Goal: Find specific page/section: Find specific page/section

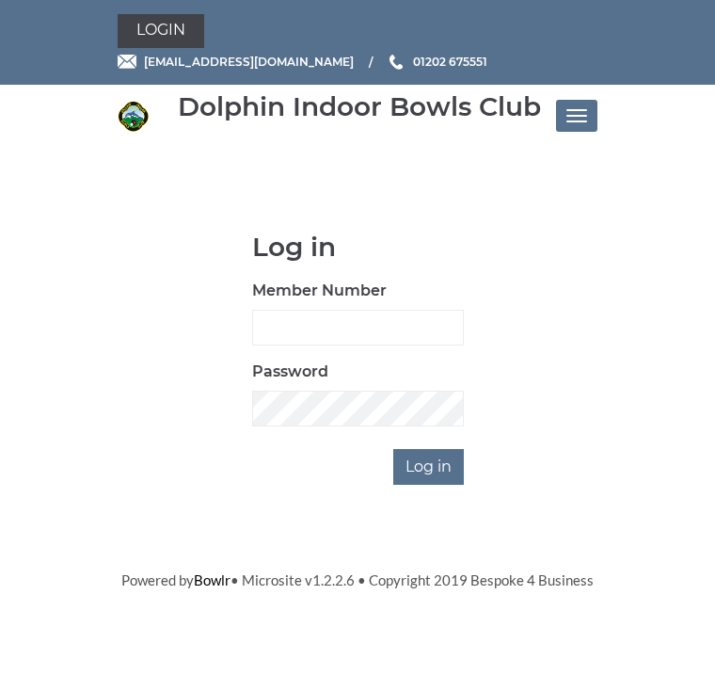
scroll to position [146, 0]
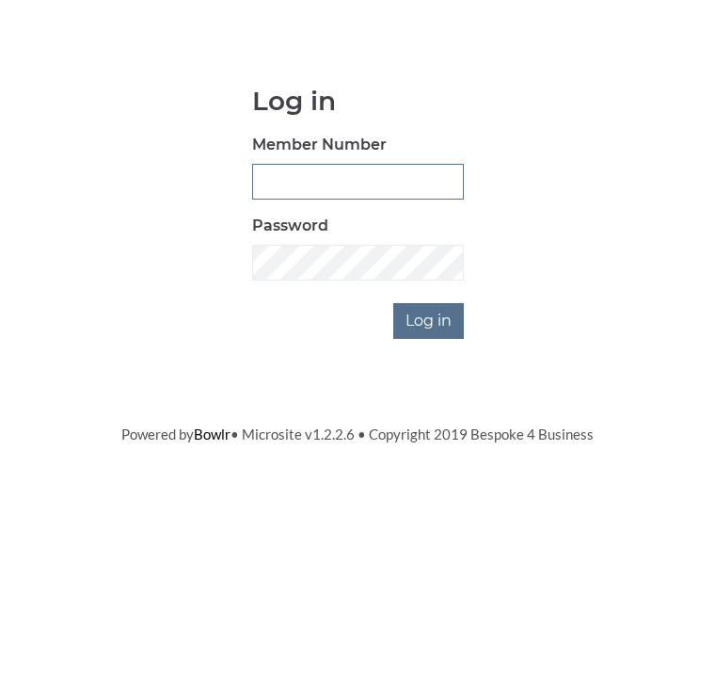
type input "2852"
click at [430, 449] on input "Log in" at bounding box center [428, 467] width 71 height 36
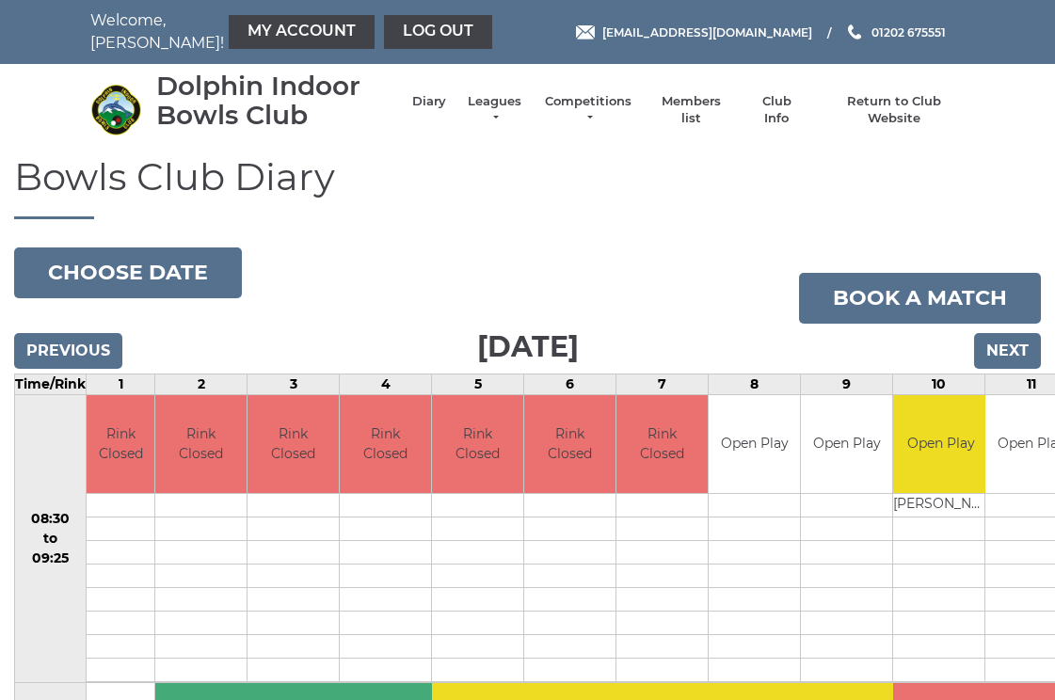
click at [708, 116] on link "Members list" at bounding box center [691, 110] width 78 height 34
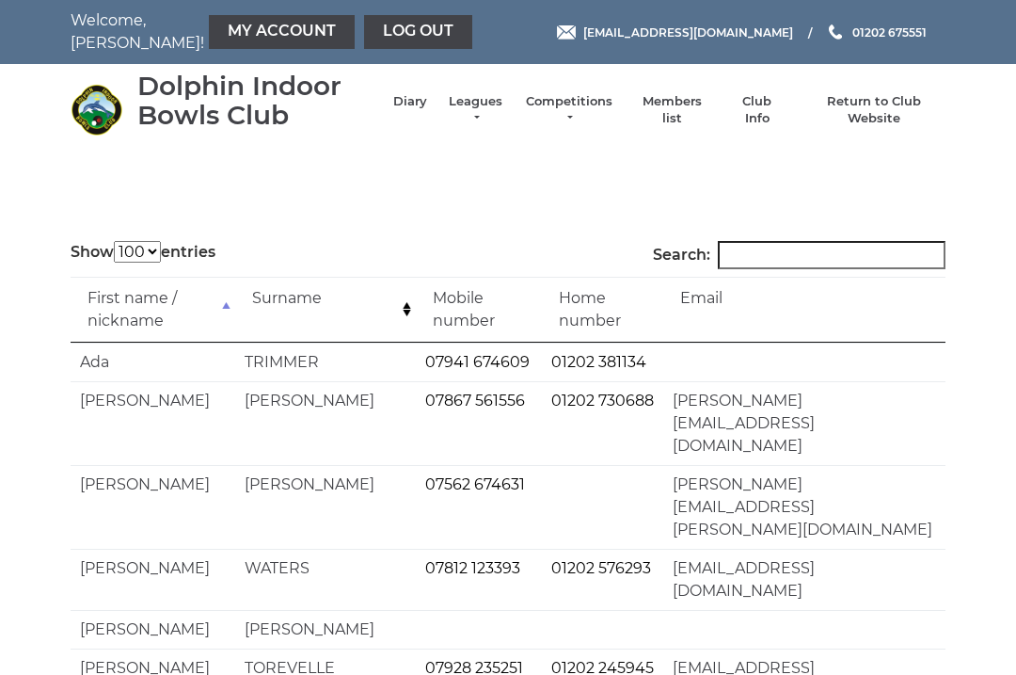
select select "100"
click at [780, 259] on input "Search:" at bounding box center [832, 255] width 228 height 28
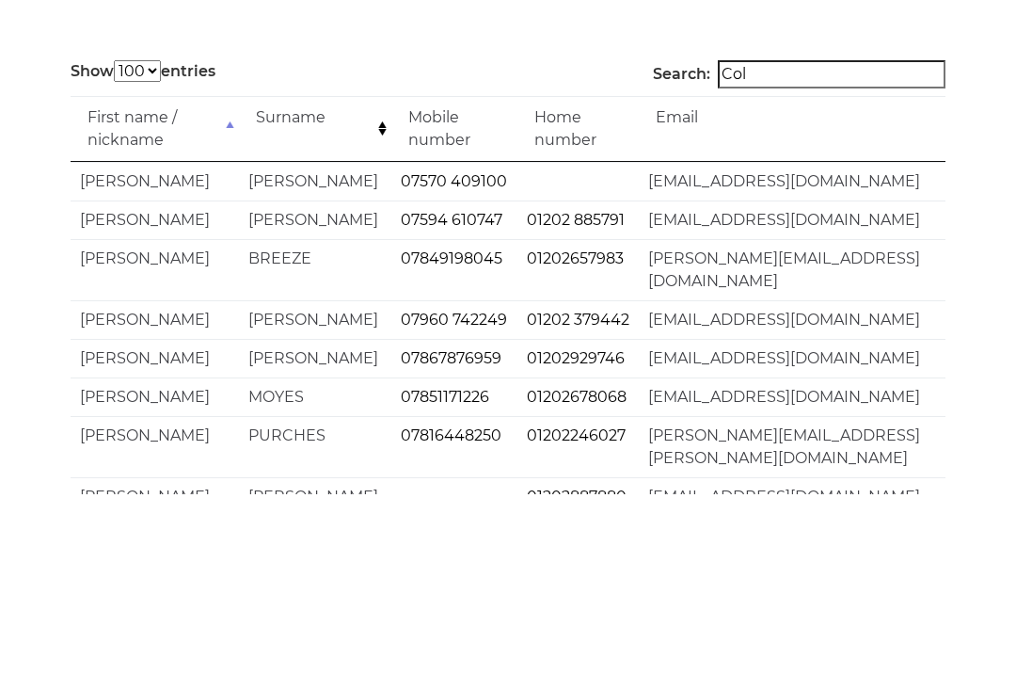
scroll to position [181, 0]
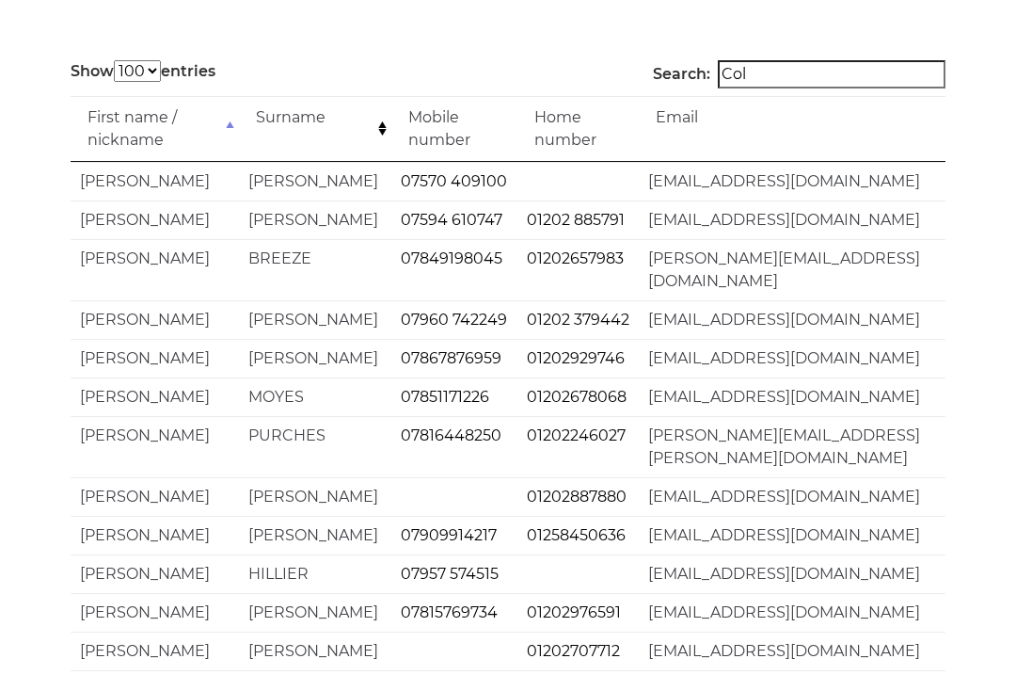
type input "Col"
click at [1015, 321] on html "Welcome, Geraldine! My Account Log out reception@dolphinibc.com 01202 675551" at bounding box center [508, 673] width 1016 height 1708
click at [1015, 366] on html "Welcome, Geraldine! My Account Log out reception@dolphinibc.com 01202 675551" at bounding box center [508, 673] width 1016 height 1708
